Goal: Find specific page/section: Find specific page/section

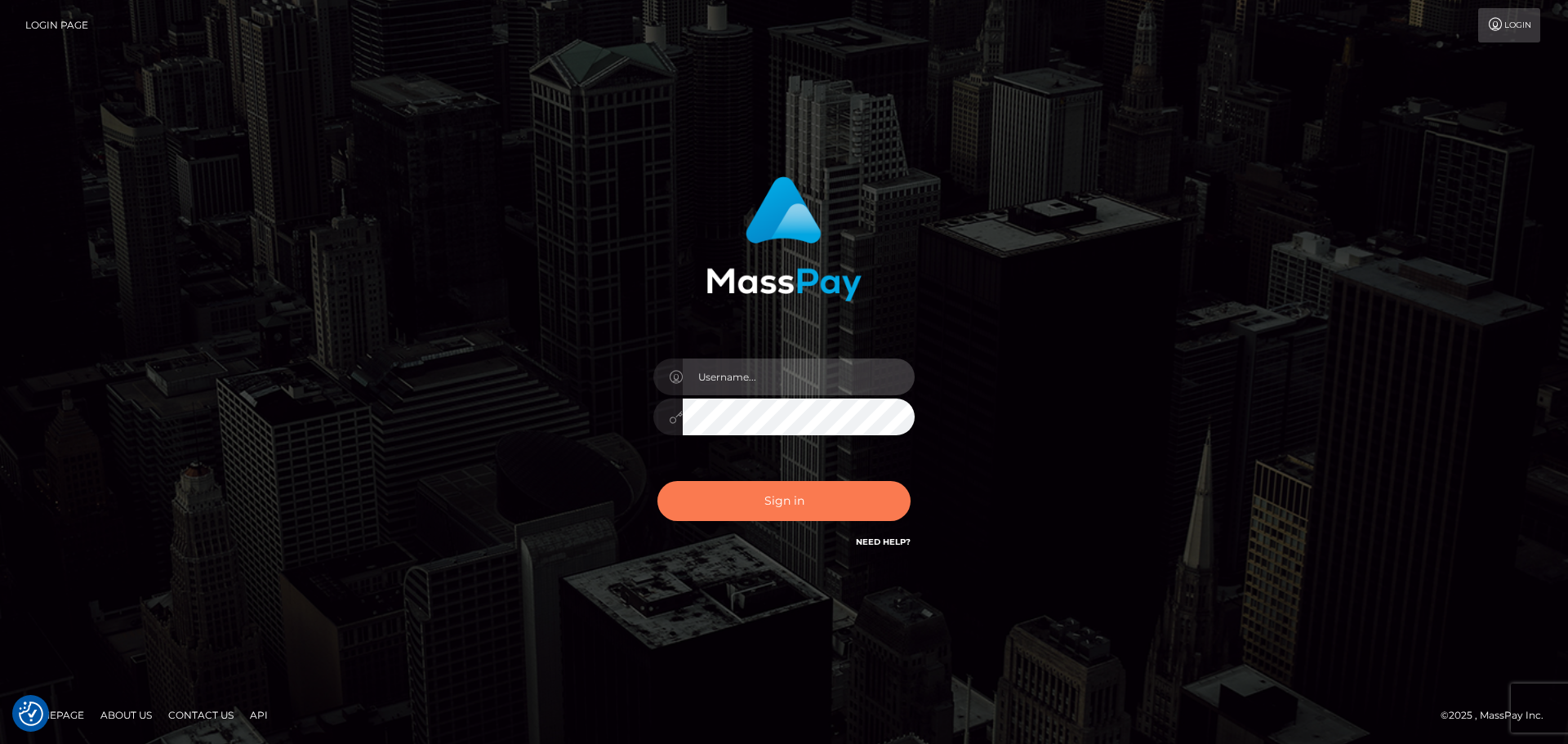
type input "[PERSON_NAME]"
click at [753, 520] on button "Sign in" at bounding box center [784, 501] width 253 height 40
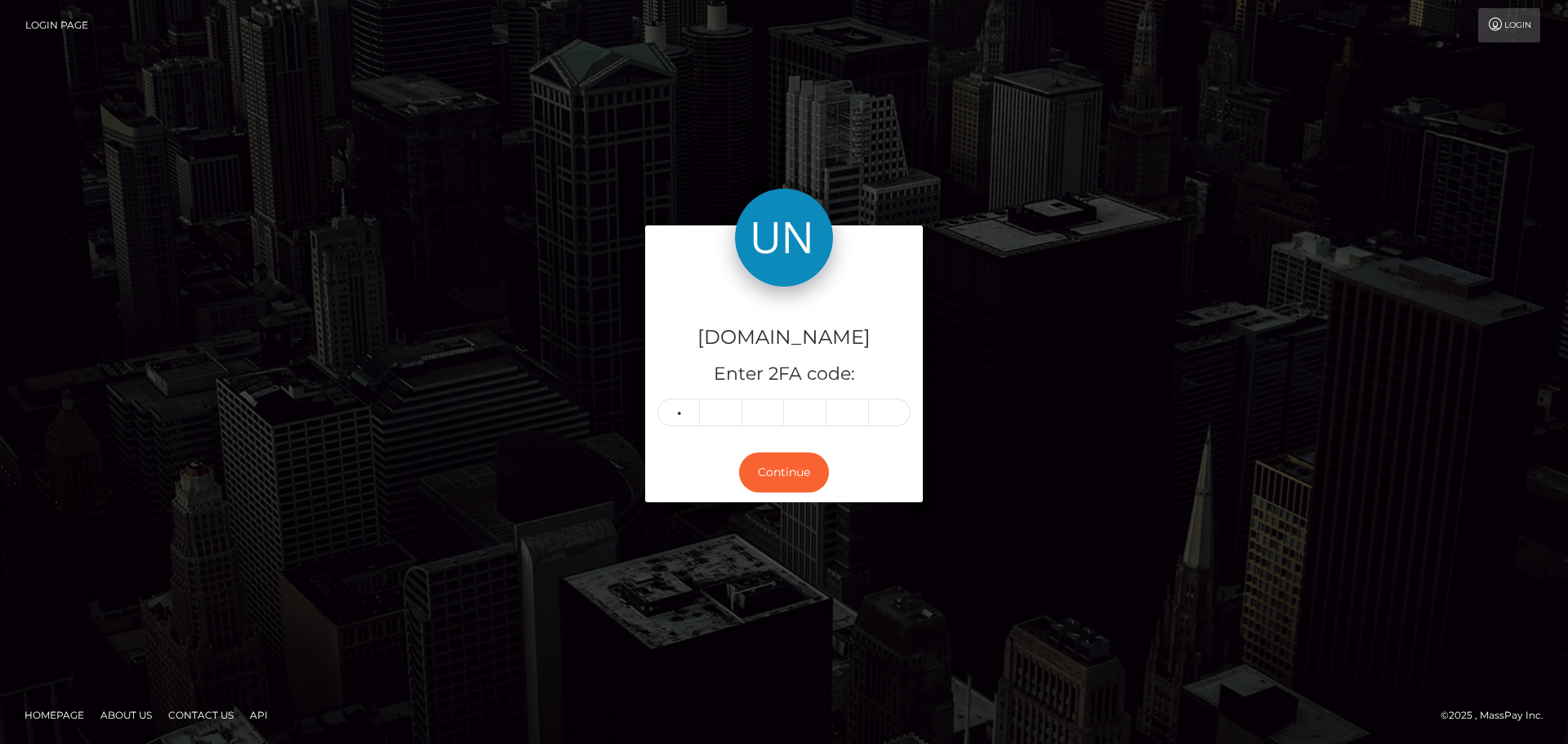
type input "7"
type input "4"
type input "1"
type input "7"
type input "0"
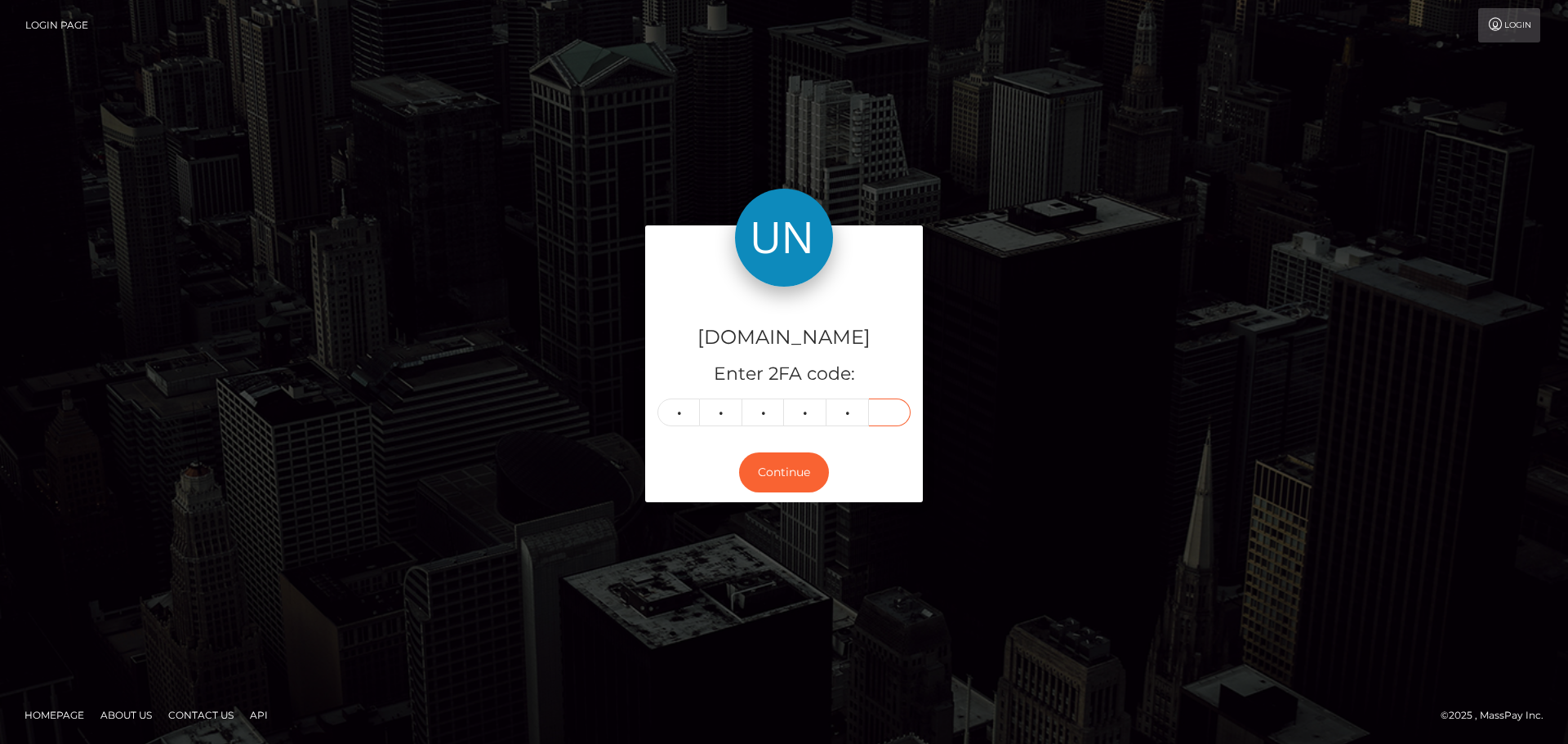
type input "4"
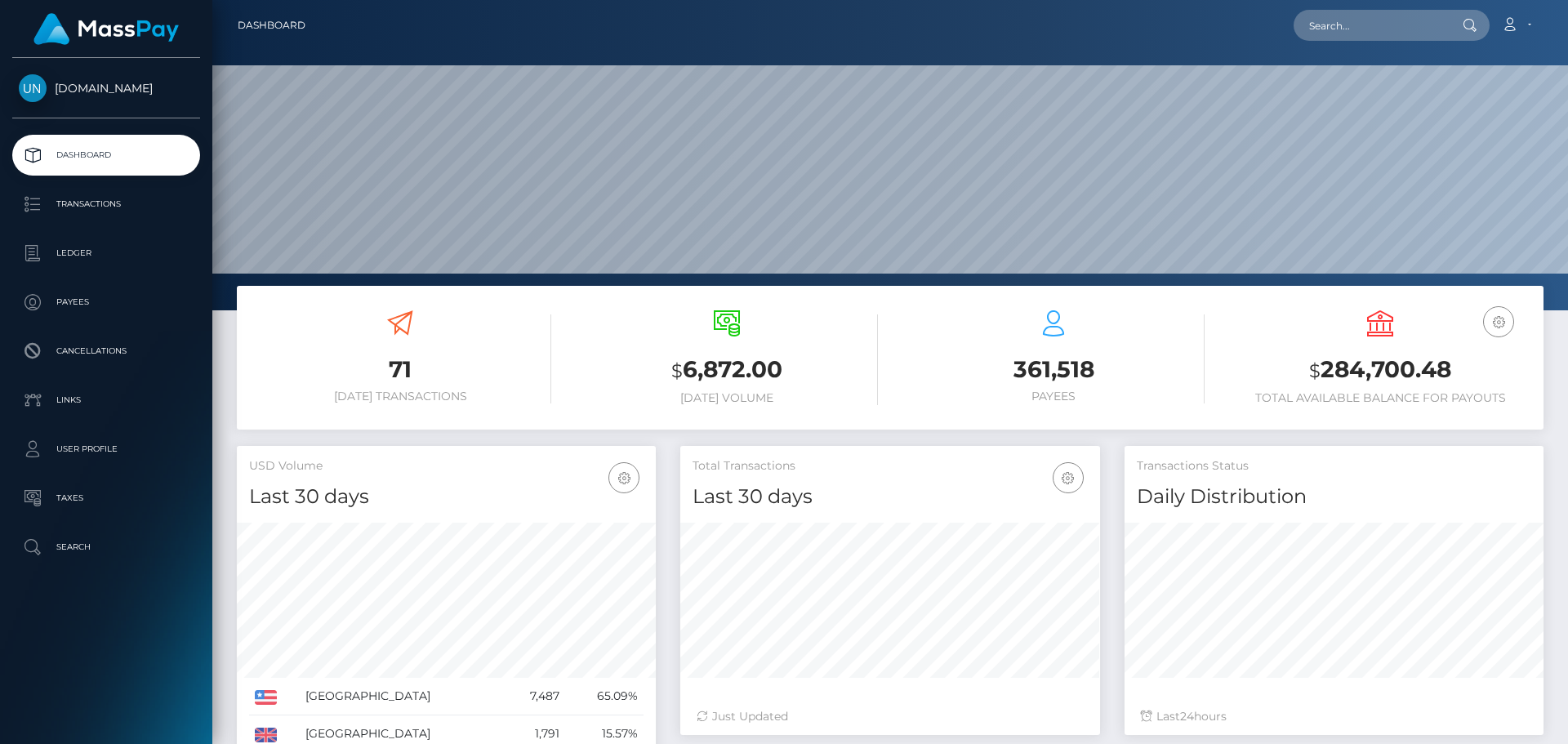
scroll to position [290, 420]
click at [1415, 38] on input "text" at bounding box center [1370, 25] width 154 height 31
paste input "[EMAIL_ADDRESS][DOMAIN_NAME]"
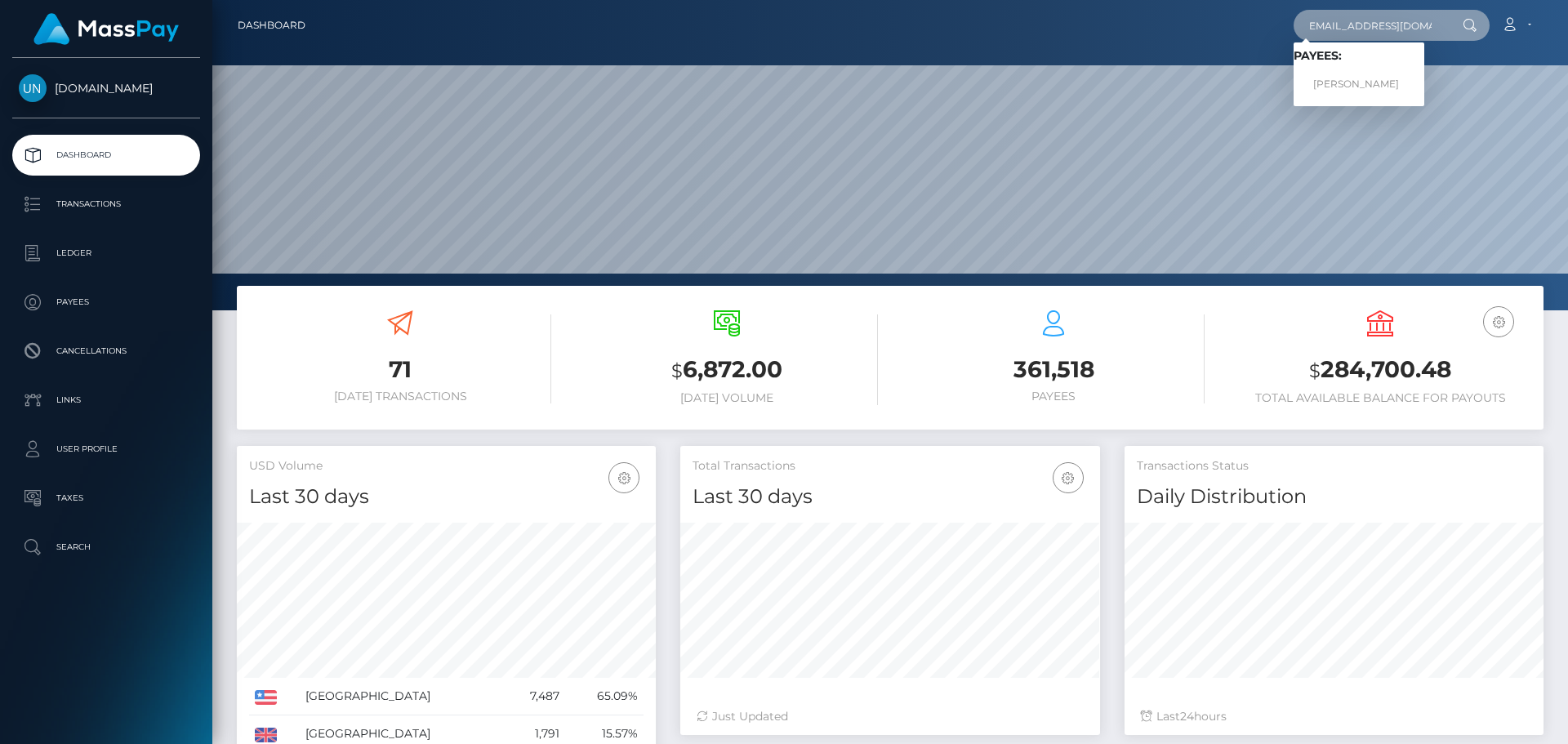
type input "[EMAIL_ADDRESS][DOMAIN_NAME]"
click at [1398, 79] on link "XIOMARY BONET SANCHEZ" at bounding box center [1358, 85] width 131 height 30
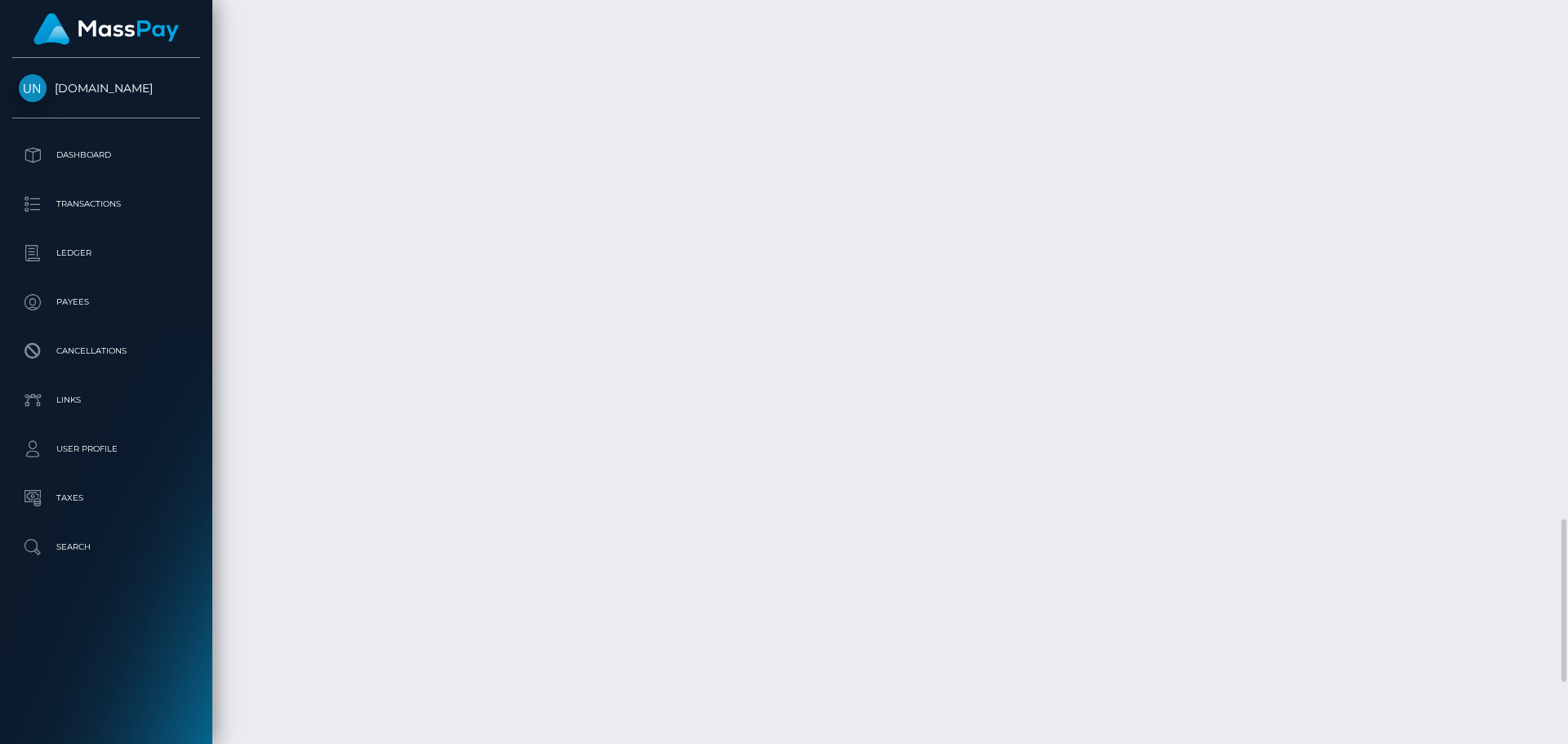
scroll to position [2448, 0]
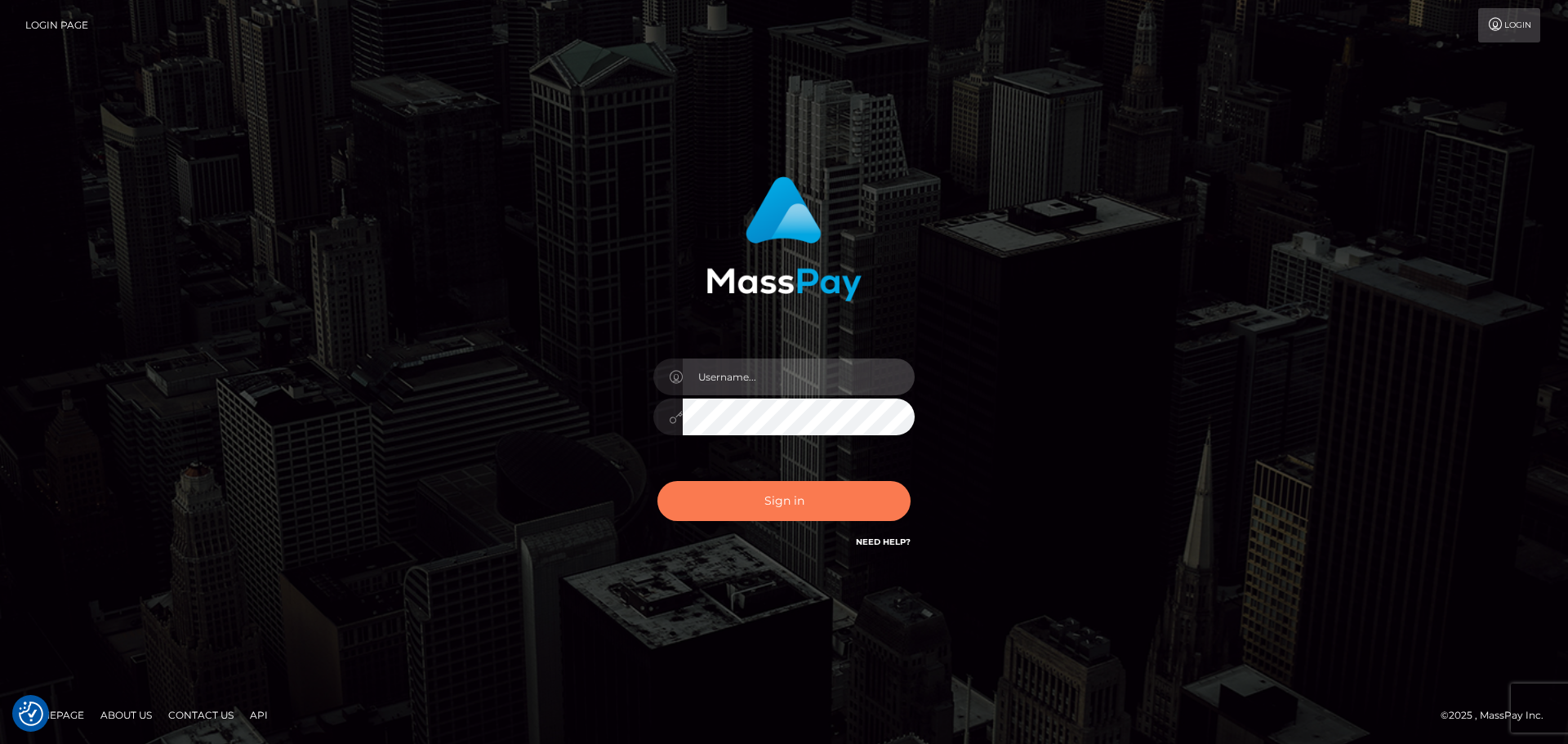
type input "Yassine Slimene"
click at [779, 511] on button "Sign in" at bounding box center [784, 501] width 253 height 40
type input "Yassine Slimene"
click at [762, 512] on button "Sign in" at bounding box center [784, 501] width 253 height 40
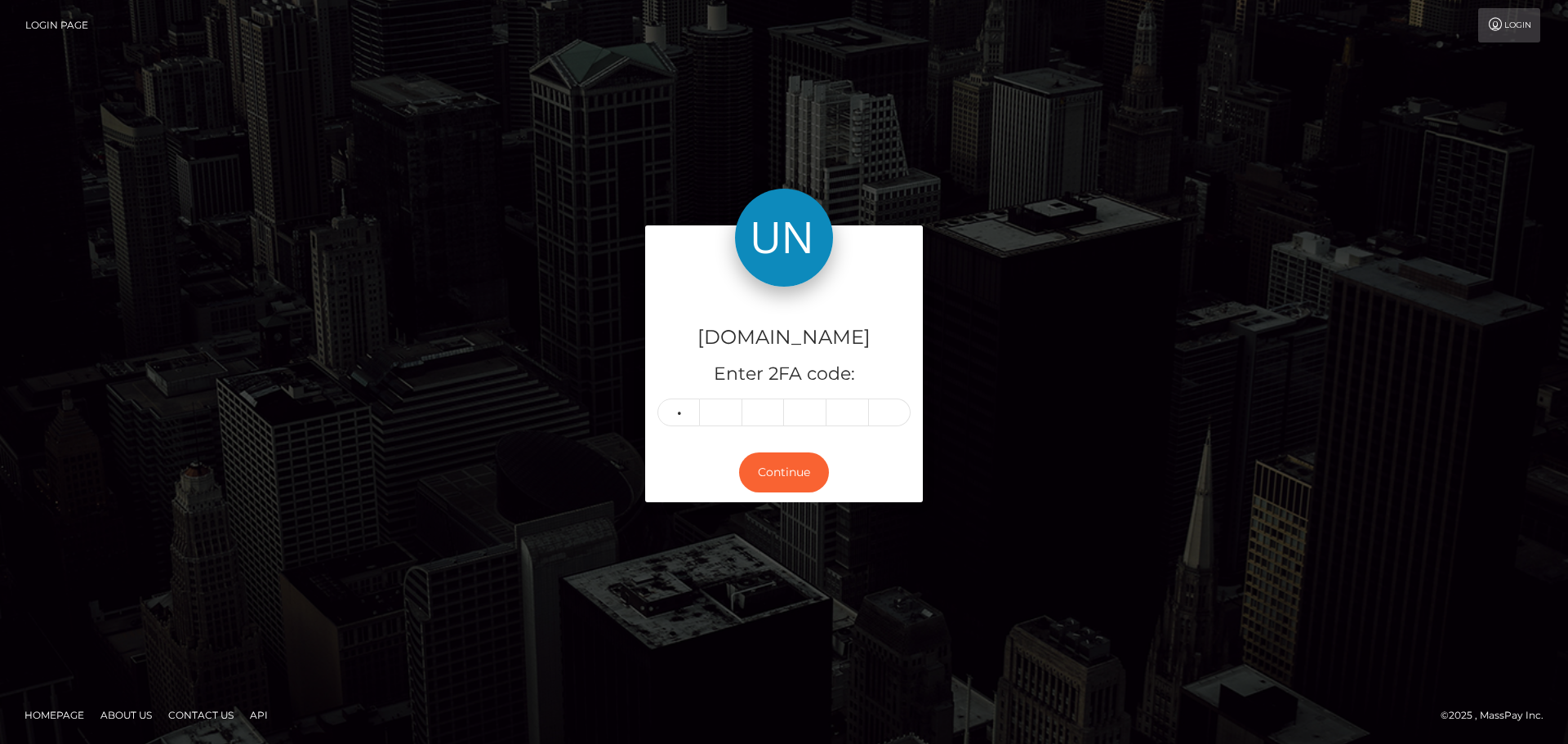
type input "4"
type input "6"
type input "3"
type input "9"
type input "7"
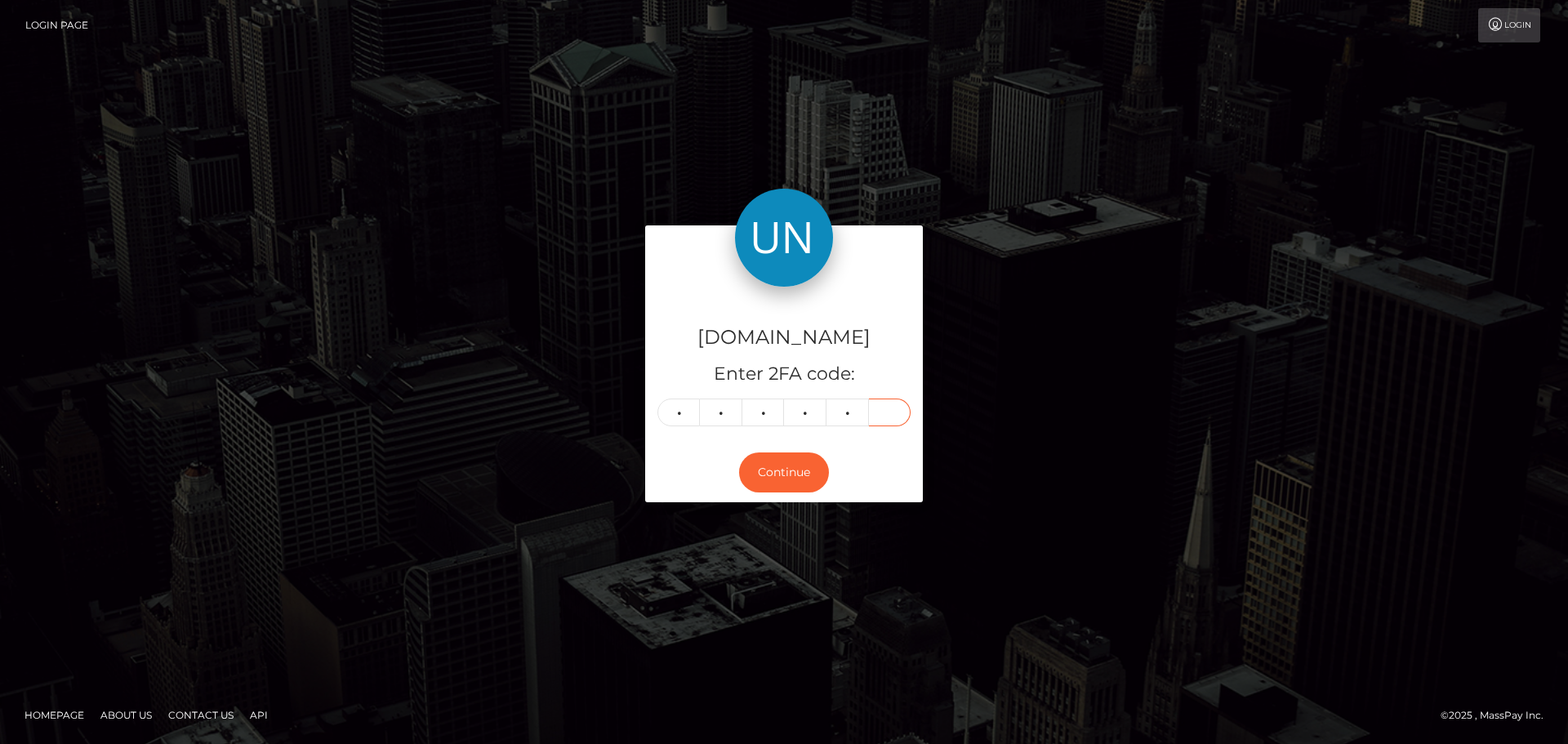
type input "9"
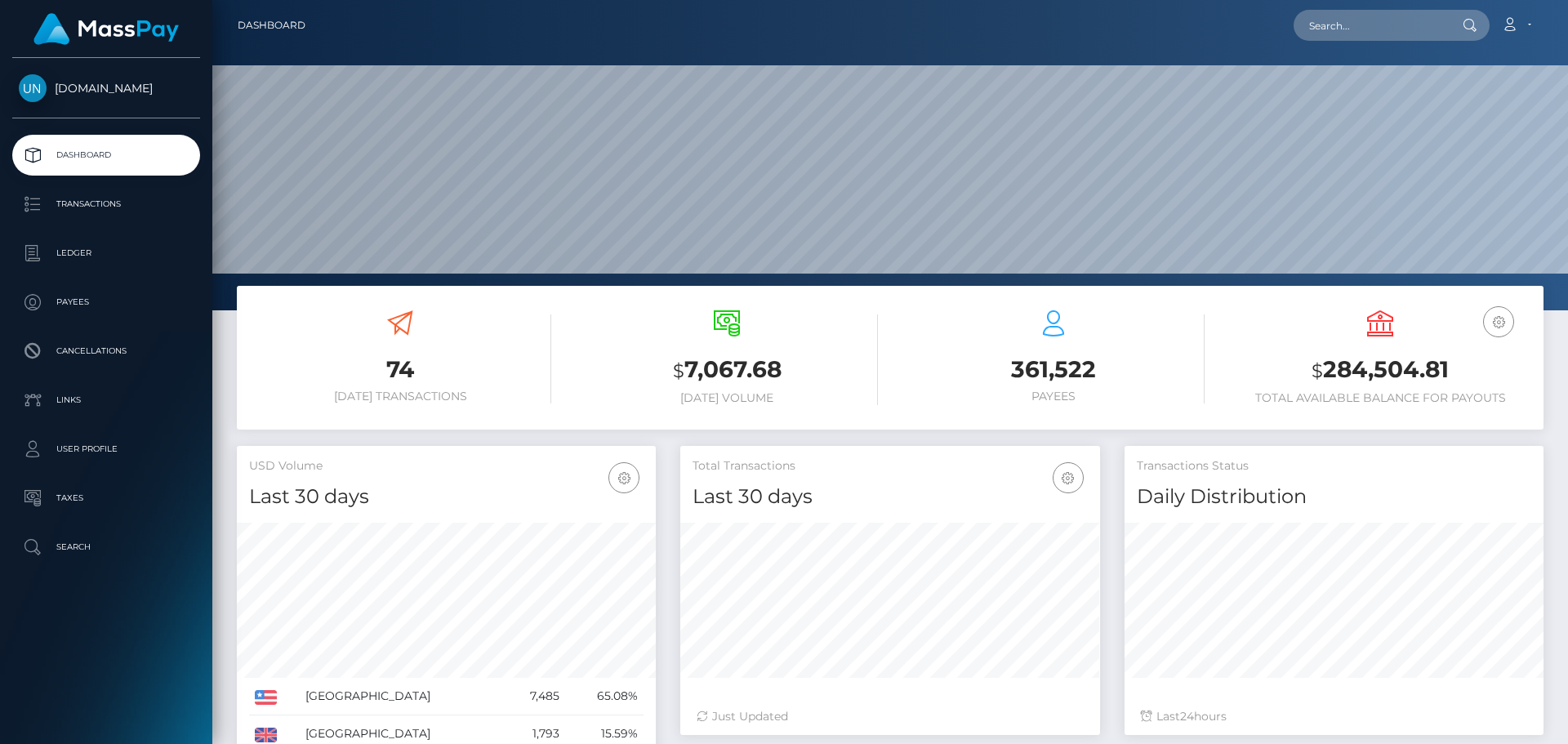
scroll to position [290, 420]
drag, startPoint x: 1447, startPoint y: 31, endPoint x: 1423, endPoint y: 32, distance: 24.0
click at [1445, 31] on div "Loading... Loading..." at bounding box center [1390, 25] width 196 height 31
click at [1420, 32] on input "text" at bounding box center [1370, 25] width 154 height 31
click at [1418, 33] on input "text" at bounding box center [1370, 25] width 154 height 31
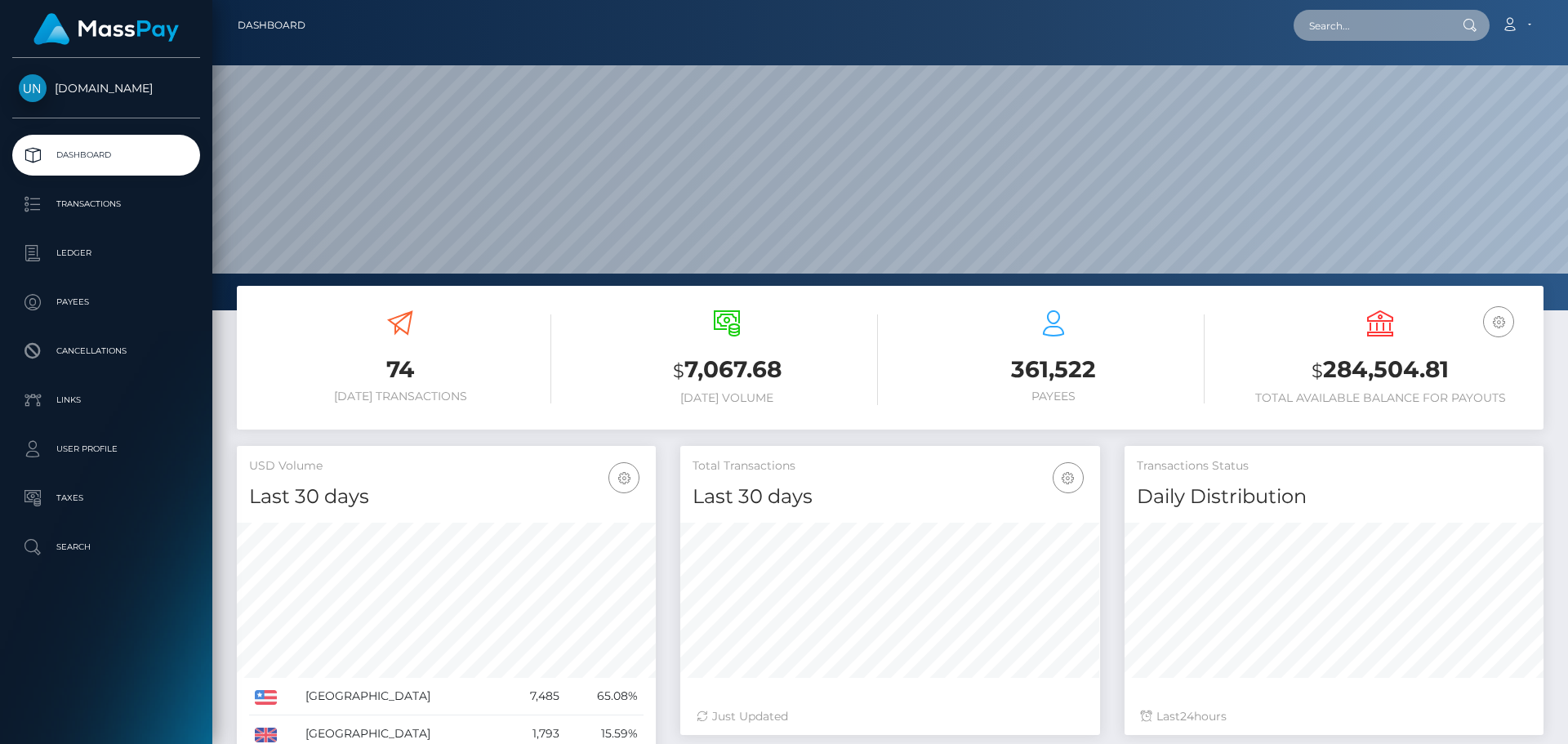
click at [1379, 21] on input "text" at bounding box center [1370, 25] width 154 height 31
paste input "m92t4bp865@privaterelay.appleid.com"
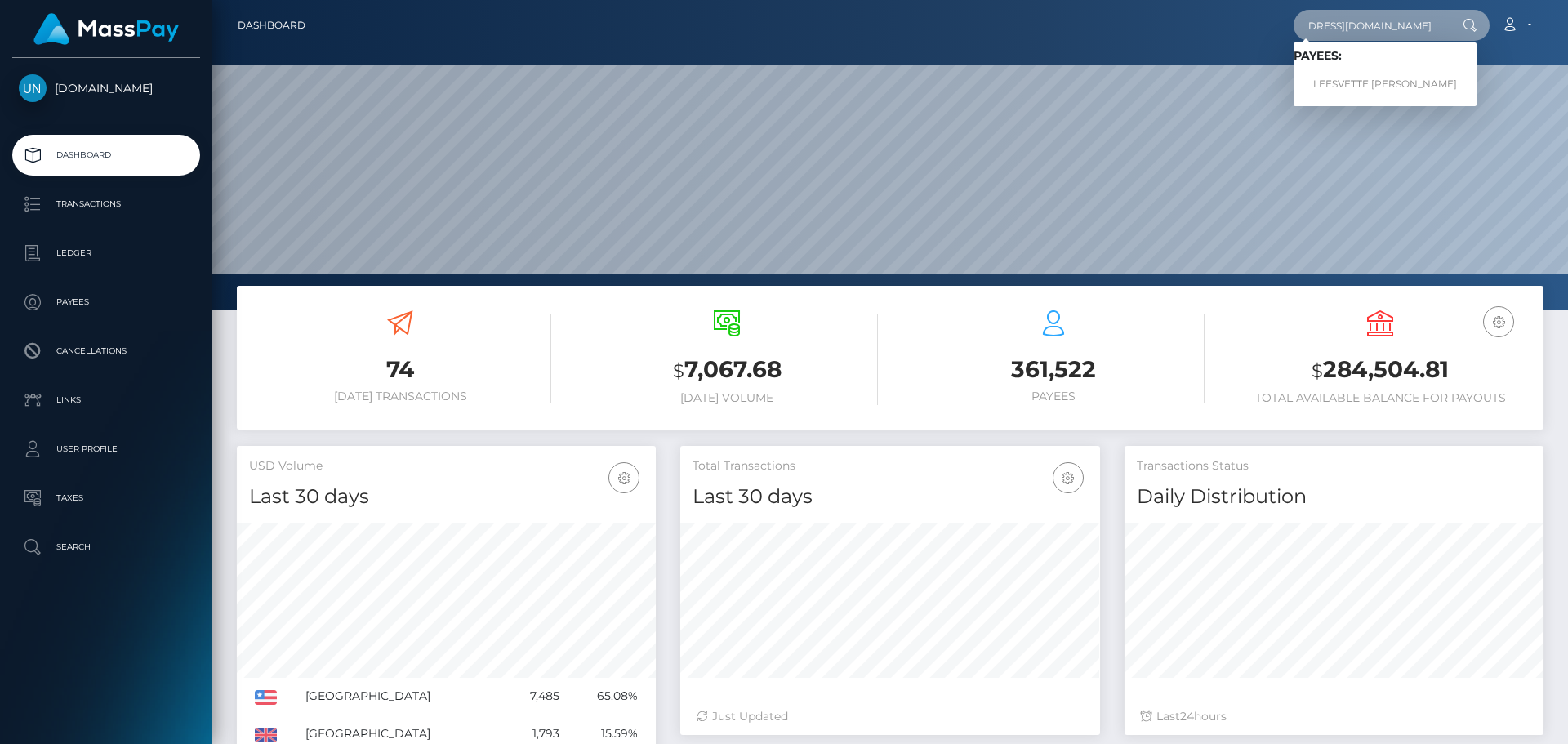
type input "m92t4bp865@privaterelay.appleid.com"
click at [1318, 82] on link "LEESVETTE M SANCHEZ GARCIA" at bounding box center [1383, 85] width 183 height 30
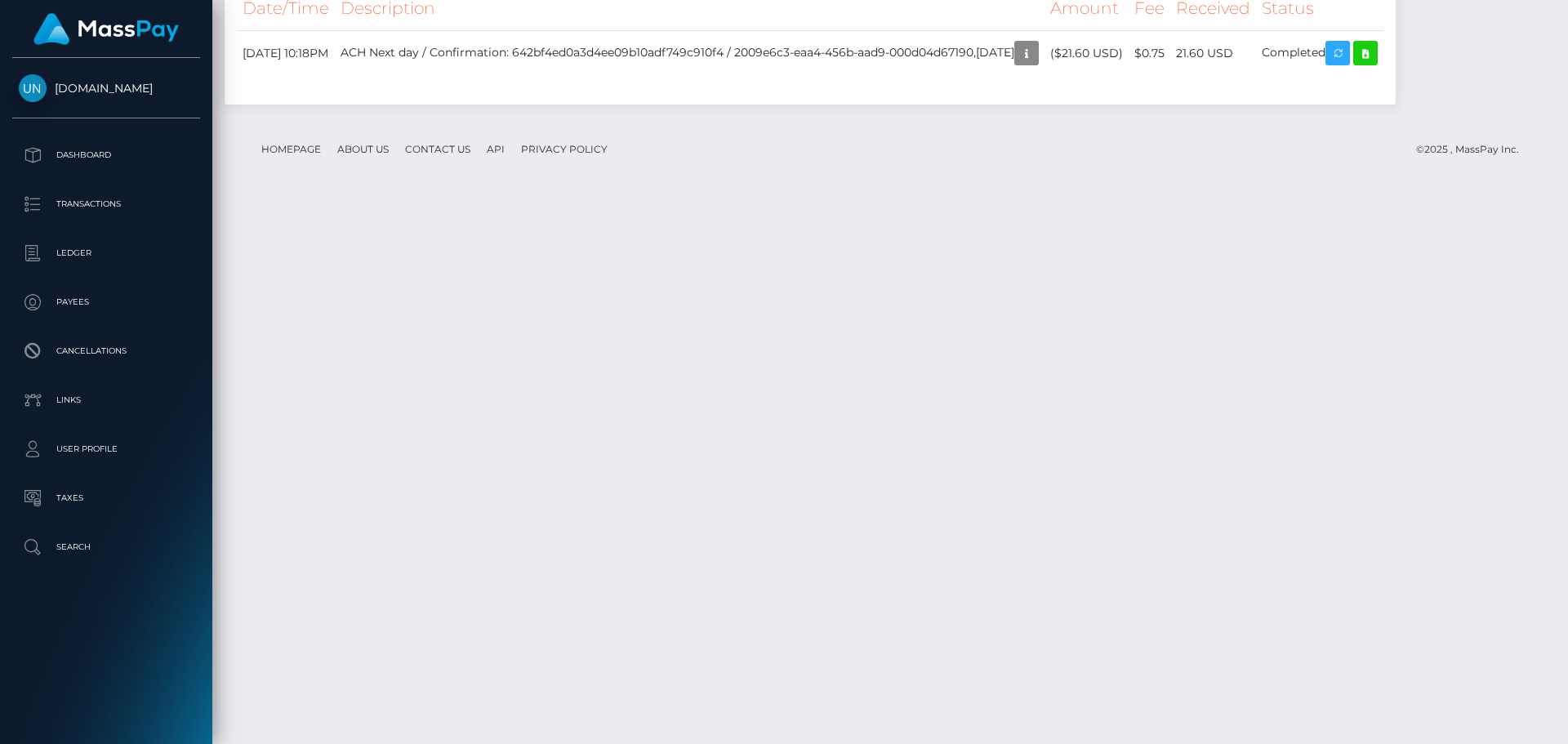
scroll to position [2825, 0]
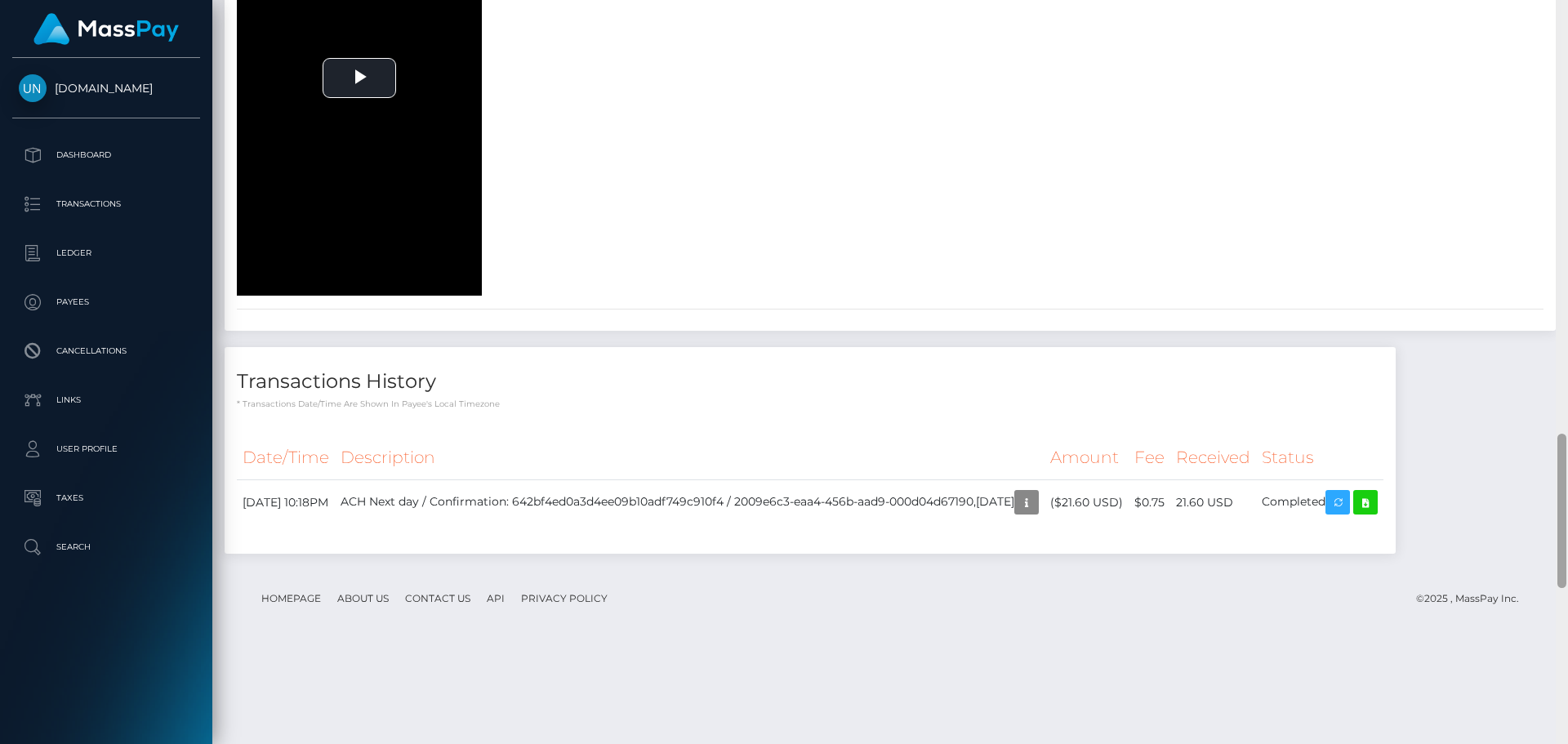
click at [1561, 4] on div at bounding box center [1561, 372] width 12 height 744
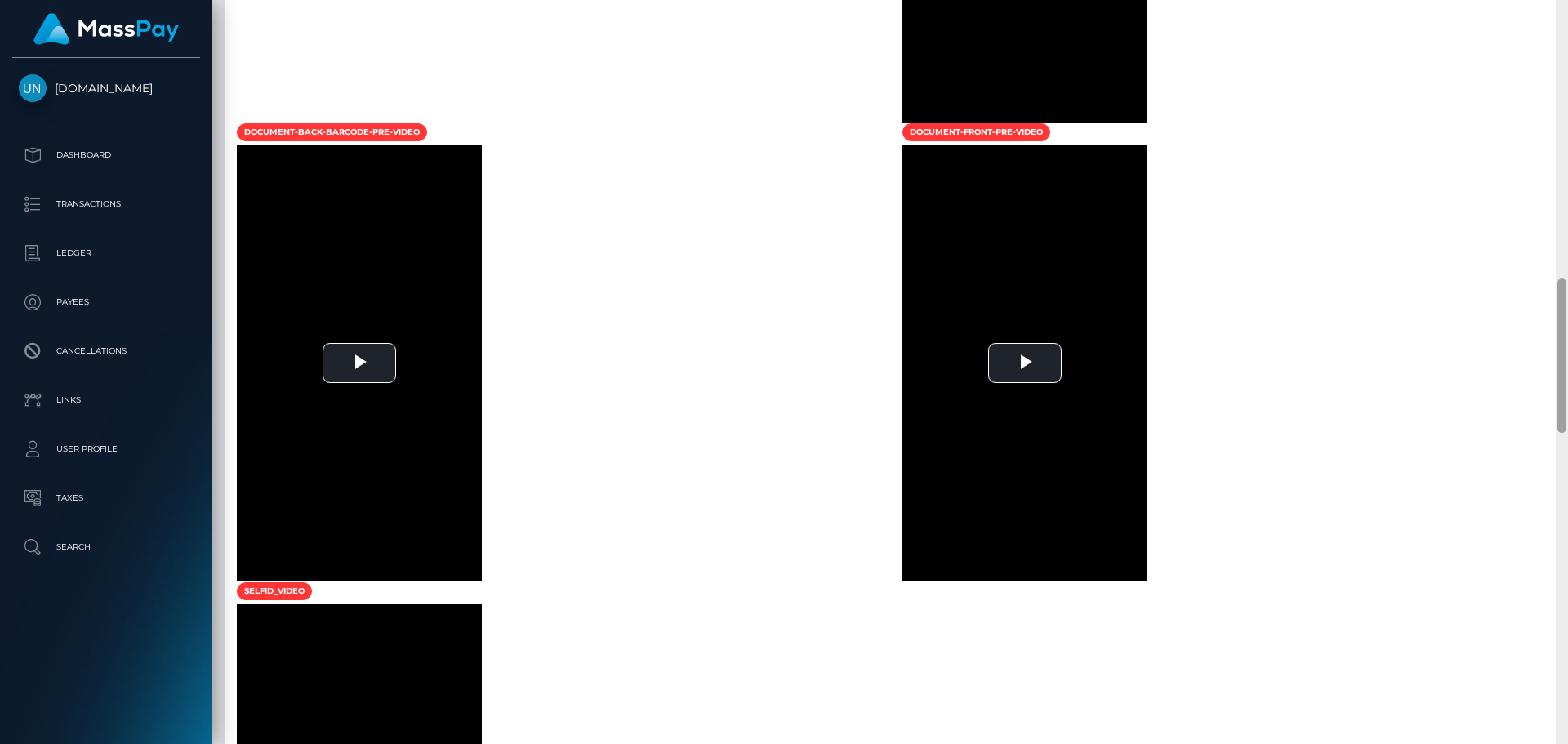
scroll to position [594, 0]
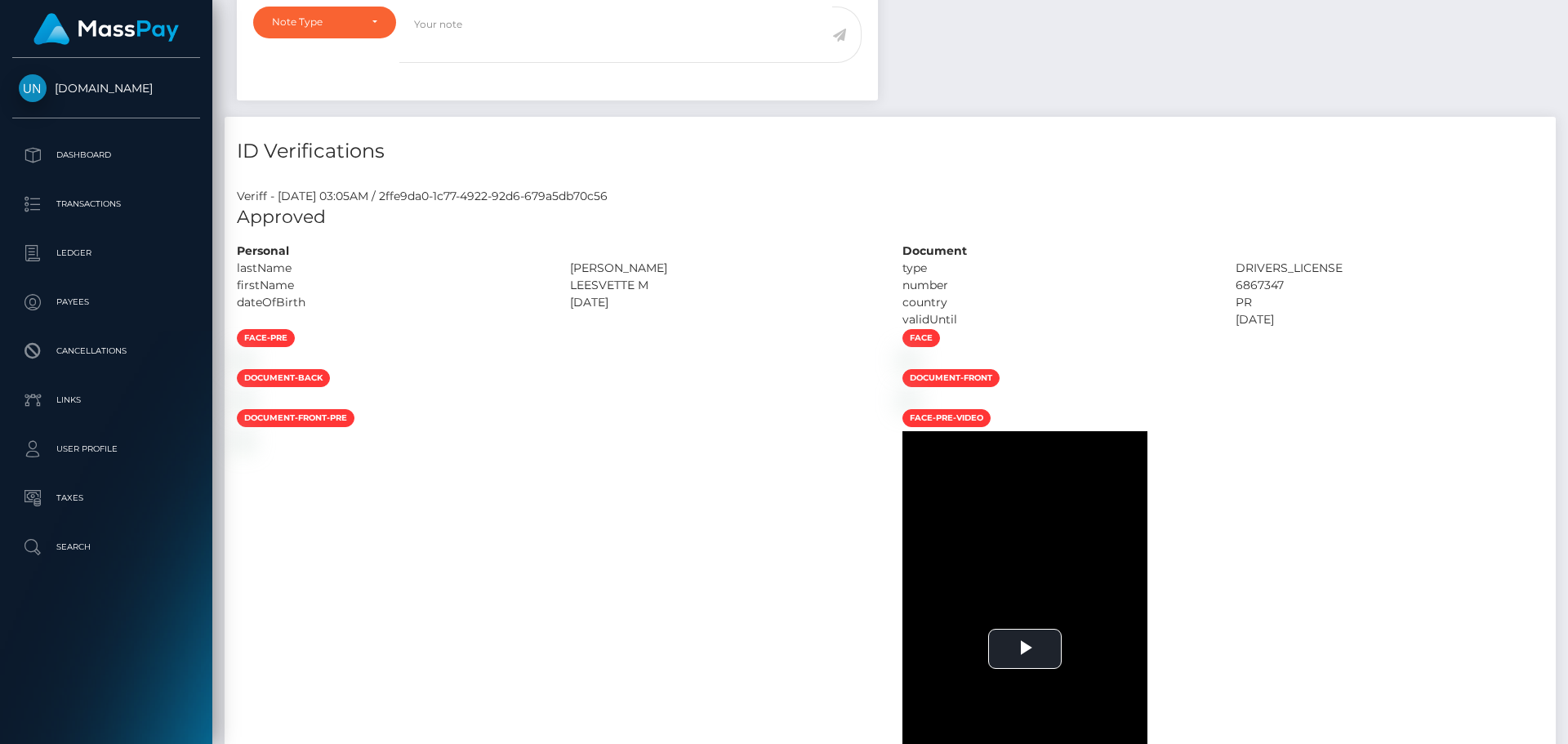
click at [1561, 4] on div "Customer Profile Loading... Loading..." at bounding box center [890, 372] width 1356 height 744
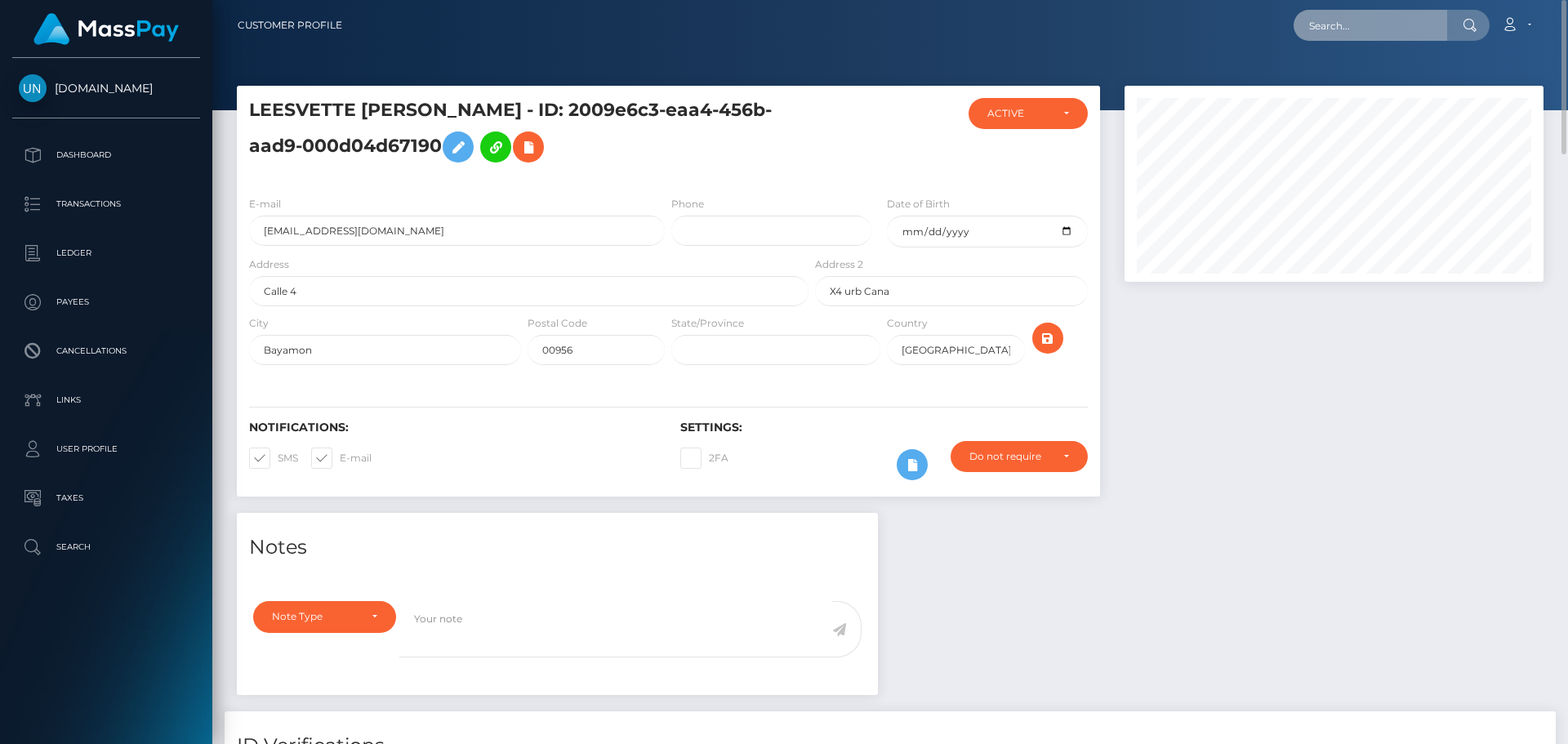
click at [1411, 21] on input "text" at bounding box center [1370, 25] width 154 height 31
paste input "[EMAIL_ADDRESS][DOMAIN_NAME]"
type input "[EMAIL_ADDRESS][DOMAIN_NAME]"
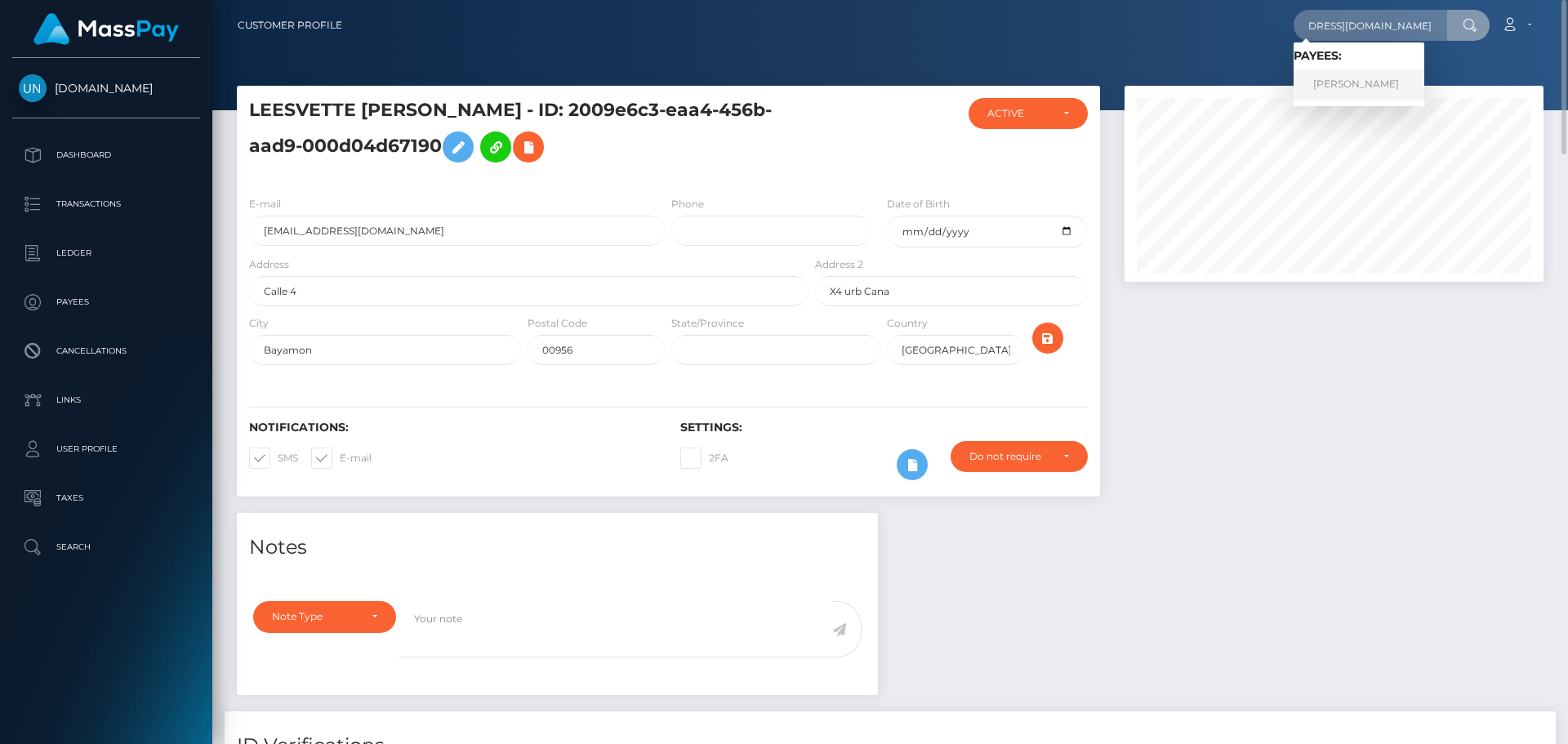
click at [1337, 79] on link "DRATON LARON HARRIS" at bounding box center [1358, 85] width 131 height 30
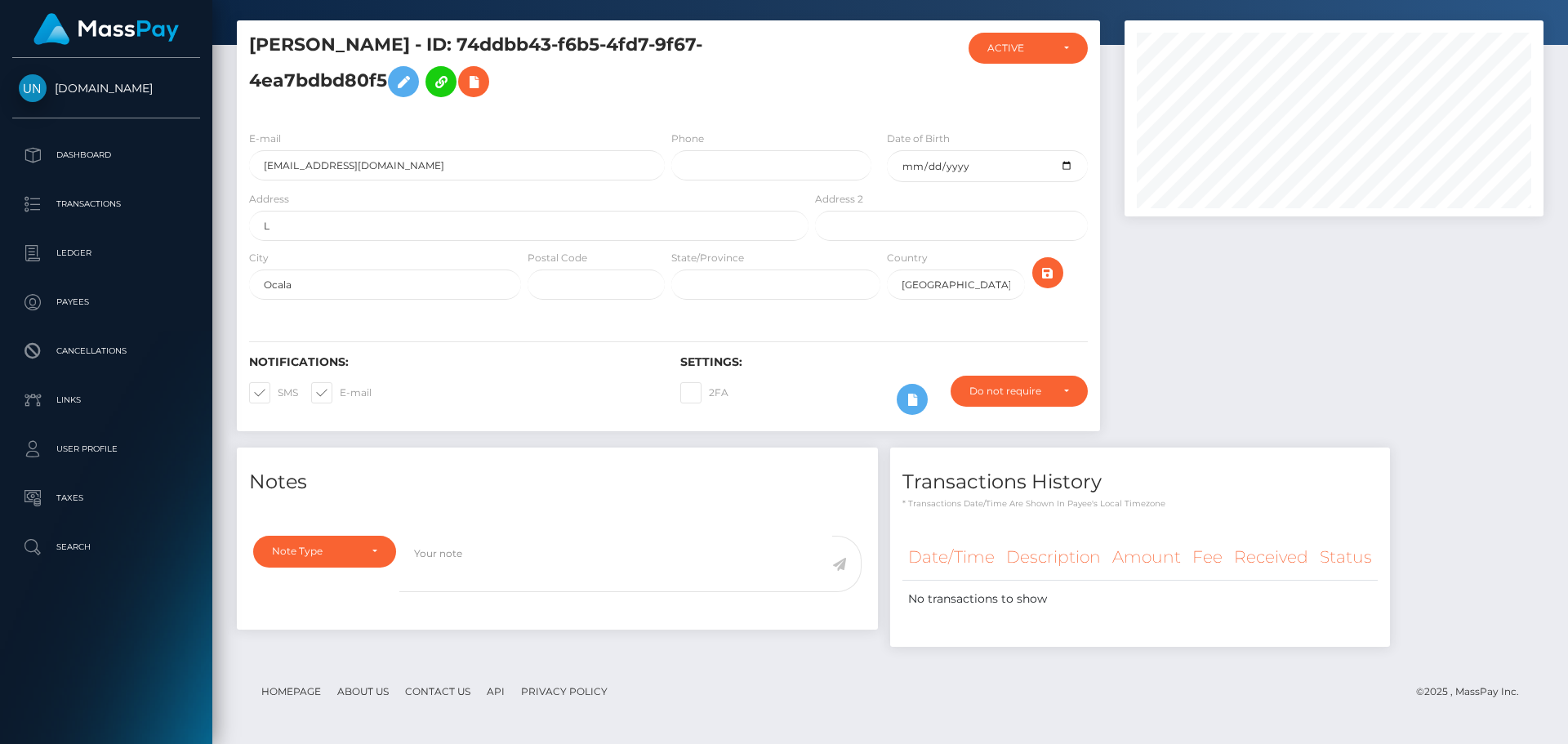
scroll to position [195, 420]
